Goal: Information Seeking & Learning: Learn about a topic

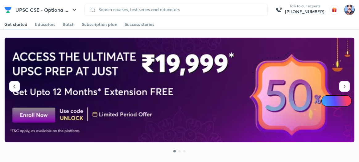
click at [348, 13] on img at bounding box center [349, 10] width 10 height 10
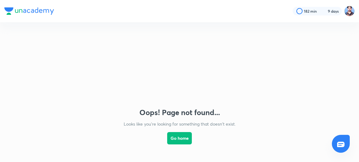
click at [227, 84] on img at bounding box center [179, 68] width 123 height 66
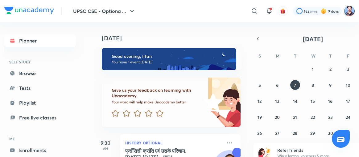
click at [350, 8] on img at bounding box center [349, 11] width 10 height 10
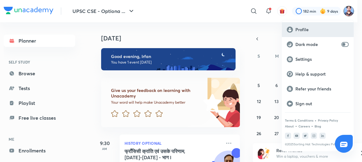
click at [300, 29] on p "Profile" at bounding box center [321, 30] width 53 height 6
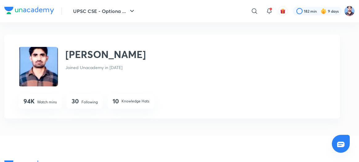
click at [82, 103] on p "Following" at bounding box center [89, 102] width 16 height 6
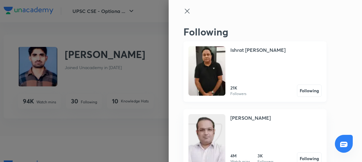
click at [206, 75] on img at bounding box center [206, 70] width 37 height 49
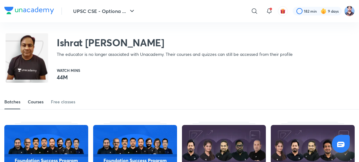
click at [36, 102] on div "Courses" at bounding box center [36, 102] width 16 height 6
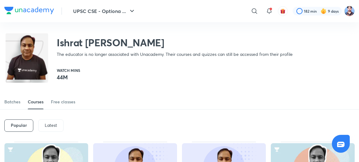
click at [47, 124] on p "Latest" at bounding box center [51, 125] width 12 height 5
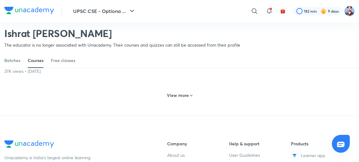
scroll to position [331, 0]
click at [175, 98] on h6 "View more" at bounding box center [178, 95] width 22 height 6
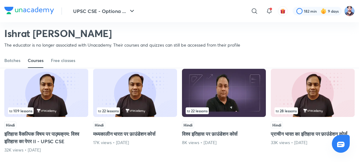
scroll to position [450, 0]
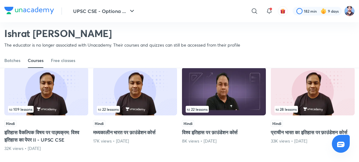
click at [54, 113] on img at bounding box center [46, 91] width 84 height 48
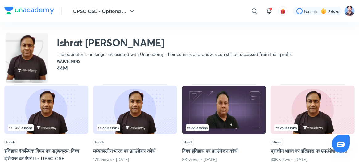
scroll to position [0, 0]
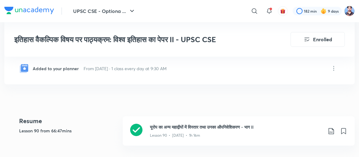
scroll to position [143, 0]
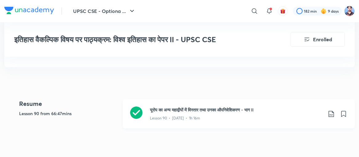
click at [138, 111] on icon at bounding box center [136, 113] width 12 height 12
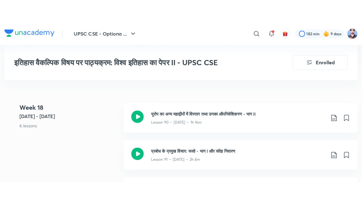
scroll to position [4090, 0]
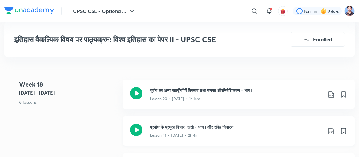
click at [139, 124] on icon at bounding box center [136, 130] width 12 height 12
